Goal: Check status: Check status

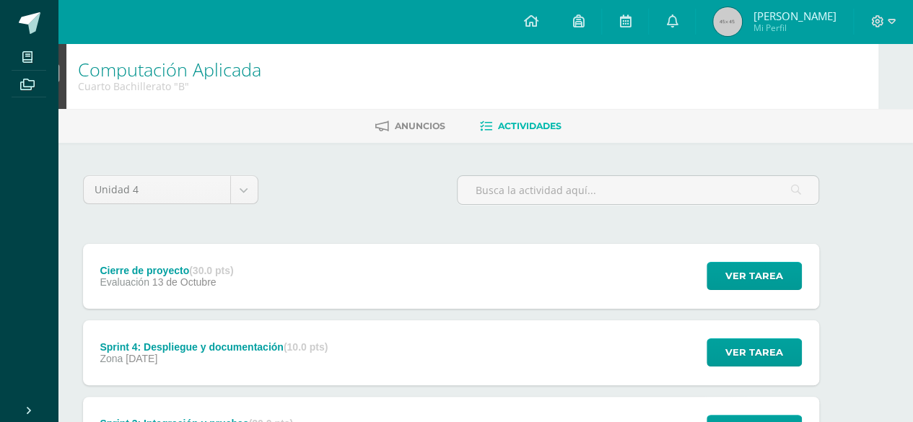
scroll to position [287, 35]
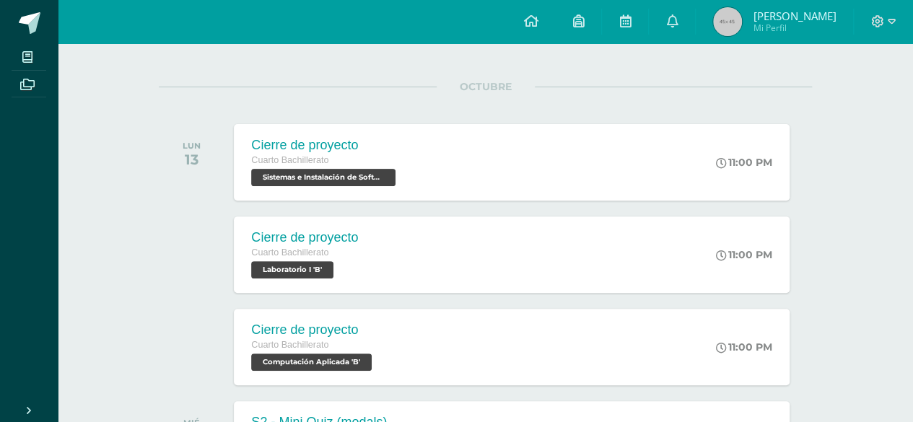
scroll to position [183, 0]
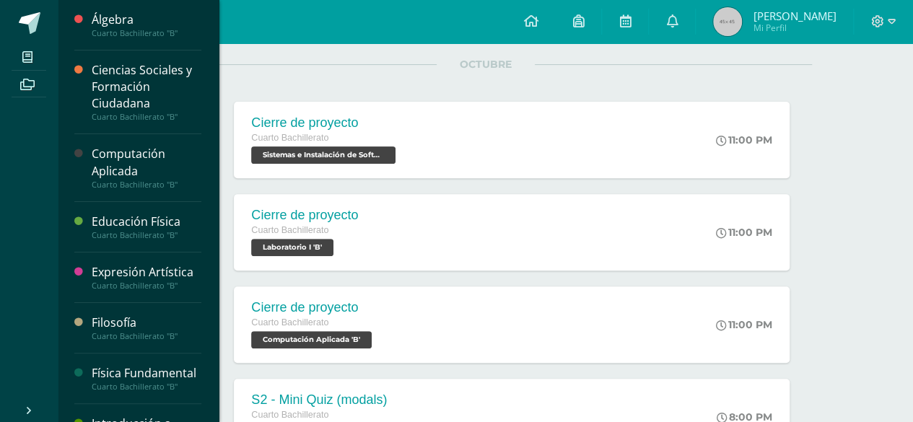
click at [120, 165] on div "Computación Aplicada" at bounding box center [147, 162] width 110 height 33
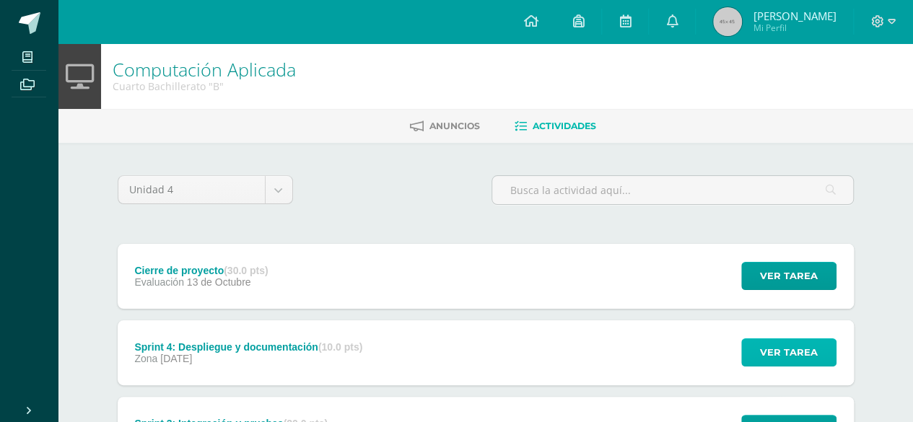
click at [773, 354] on span "Ver tarea" at bounding box center [789, 352] width 58 height 27
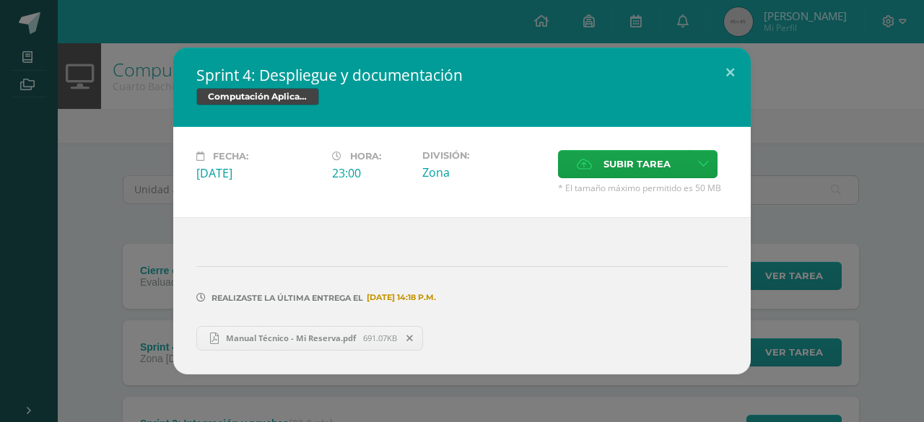
drag, startPoint x: 775, startPoint y: 356, endPoint x: 906, endPoint y: 272, distance: 155.2
click at [906, 272] on div "Sprint 4: Despliegue y documentación Computación Aplicada Fecha: Domingo 05 de …" at bounding box center [462, 211] width 912 height 326
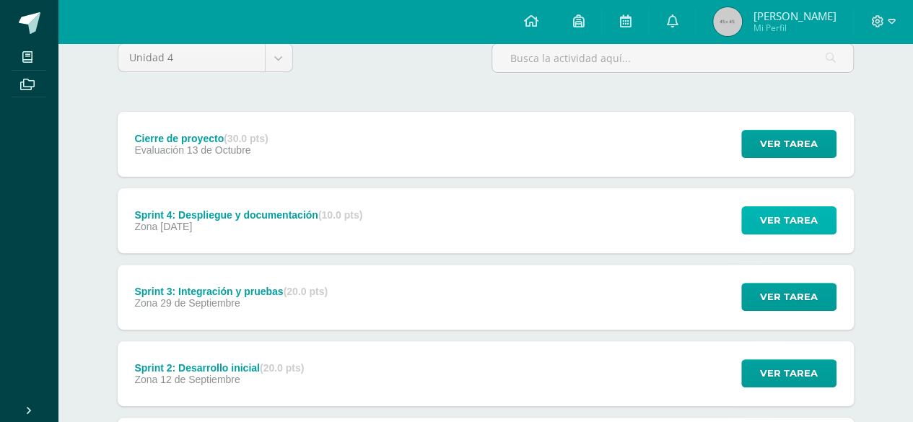
scroll to position [142, 0]
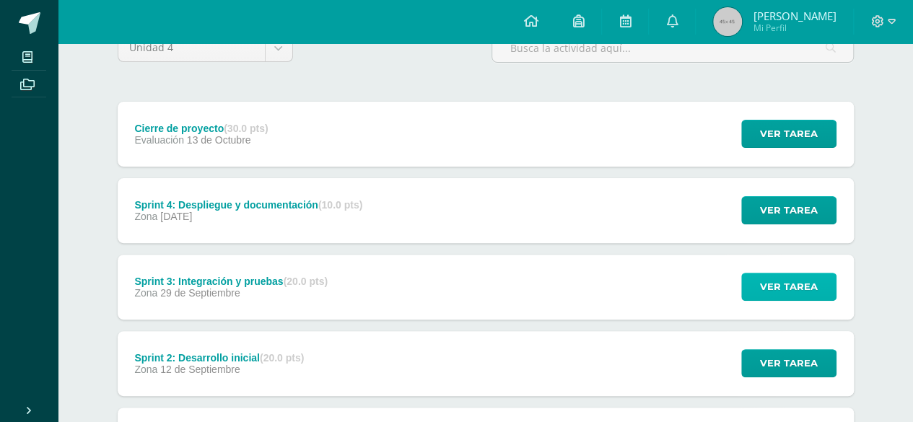
click at [829, 282] on button "Ver tarea" at bounding box center [788, 287] width 95 height 28
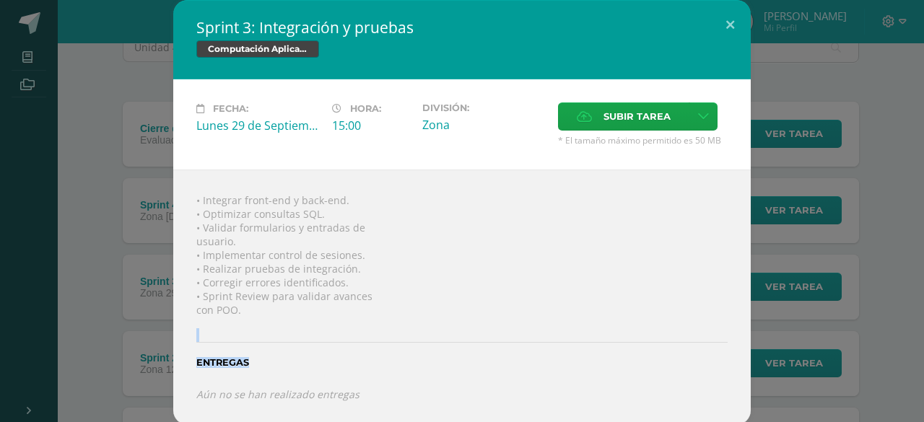
drag, startPoint x: 853, startPoint y: 357, endPoint x: 648, endPoint y: 337, distance: 206.0
click at [648, 337] on div "Sprint 3: Integración y pruebas Computación Aplicada Fecha: Lunes 29 de Septiem…" at bounding box center [462, 212] width 912 height 425
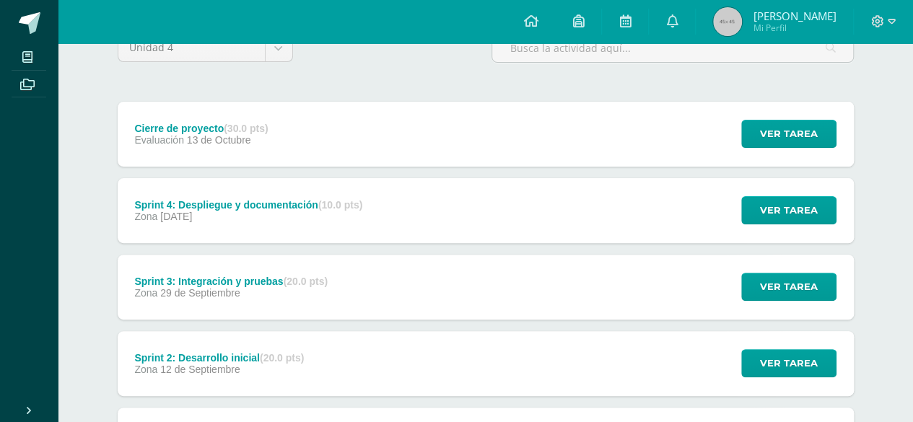
click at [868, 376] on div "Unidad 4 Unidad 1 Unidad 2 Unidad 3 Unidad 4 Cierre de proyecto (30.0 pts) Eval…" at bounding box center [486, 285] width 794 height 568
